Goal: Find specific page/section: Find specific page/section

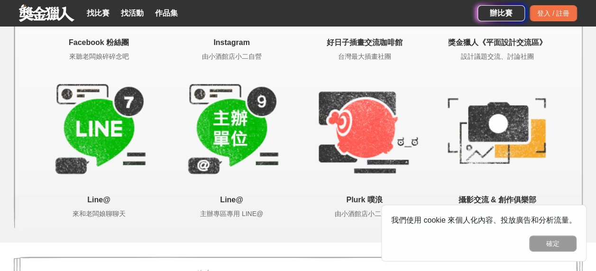
scroll to position [1766, 0]
drag, startPoint x: 568, startPoint y: 245, endPoint x: 573, endPoint y: 240, distance: 6.4
click at [568, 244] on button "確定" at bounding box center [552, 244] width 47 height 16
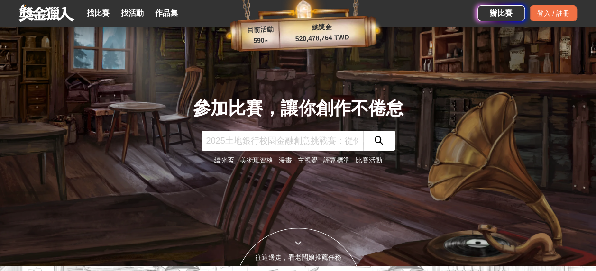
scroll to position [0, 0]
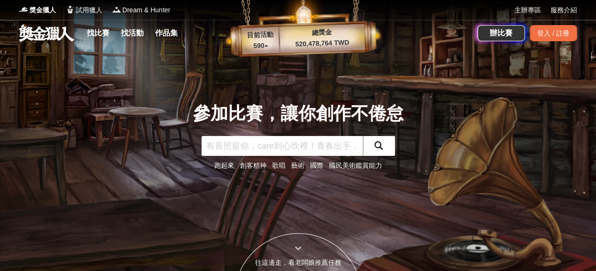
click at [172, 30] on link "作品集" at bounding box center [166, 33] width 30 height 13
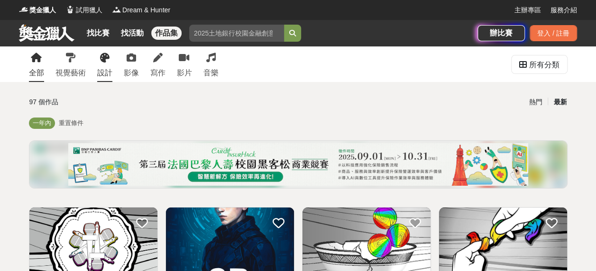
click at [101, 66] on link "設計" at bounding box center [104, 64] width 15 height 36
click at [104, 75] on div "設計" at bounding box center [104, 72] width 15 height 11
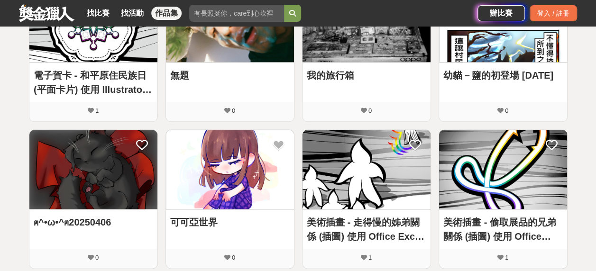
scroll to position [269, 0]
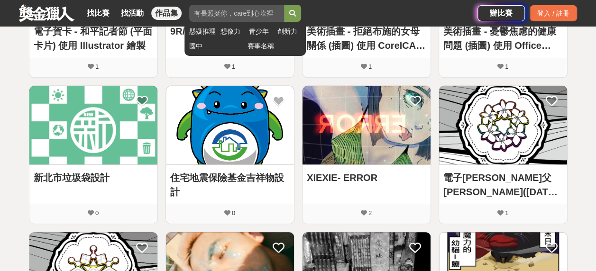
click at [217, 8] on input "search" at bounding box center [236, 13] width 95 height 17
type input "m"
type input "用"
type input "永續地球日"
click at [284, 5] on button "submit" at bounding box center [292, 13] width 17 height 17
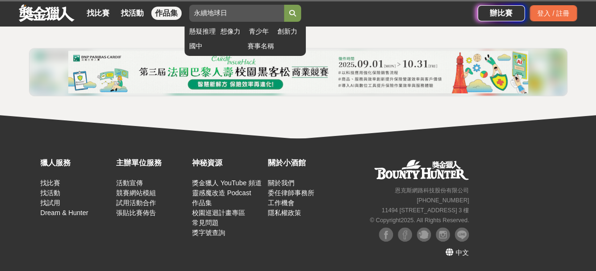
scroll to position [188, 0]
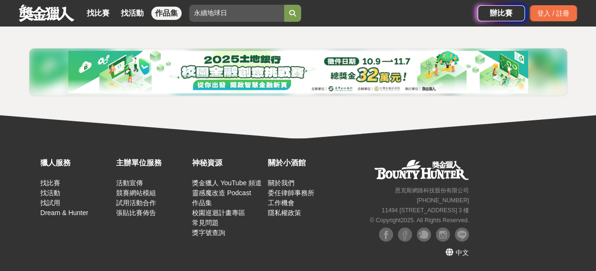
drag, startPoint x: 242, startPoint y: 12, endPoint x: 176, endPoint y: 8, distance: 66.0
click at [140, 1] on div "找比賽 找活動 作品集 永續地球日 懸疑推理 想像力 青少年 創新力 國中 賽事名稱" at bounding box center [248, 13] width 458 height 27
